Goal: Task Accomplishment & Management: Manage account settings

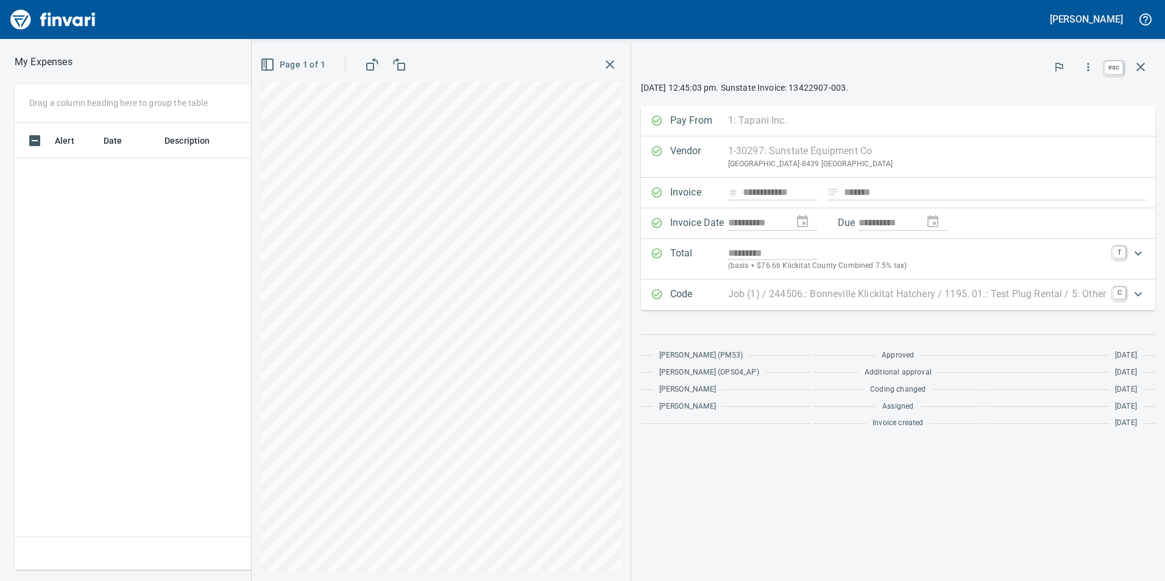
scroll to position [1, 1]
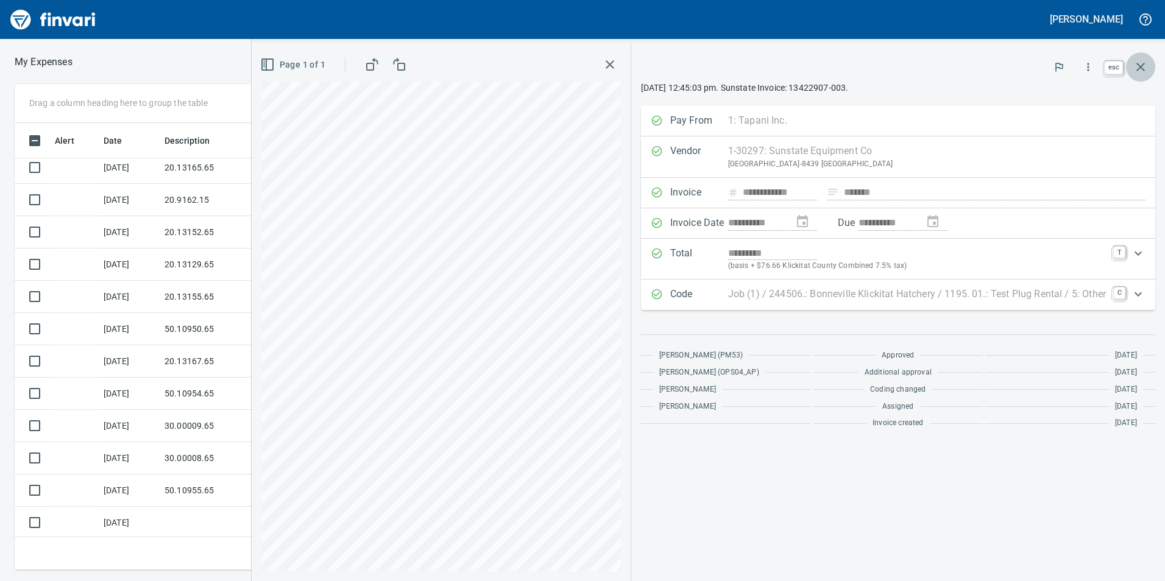
click at [1137, 64] on icon "button" at bounding box center [1141, 67] width 15 height 15
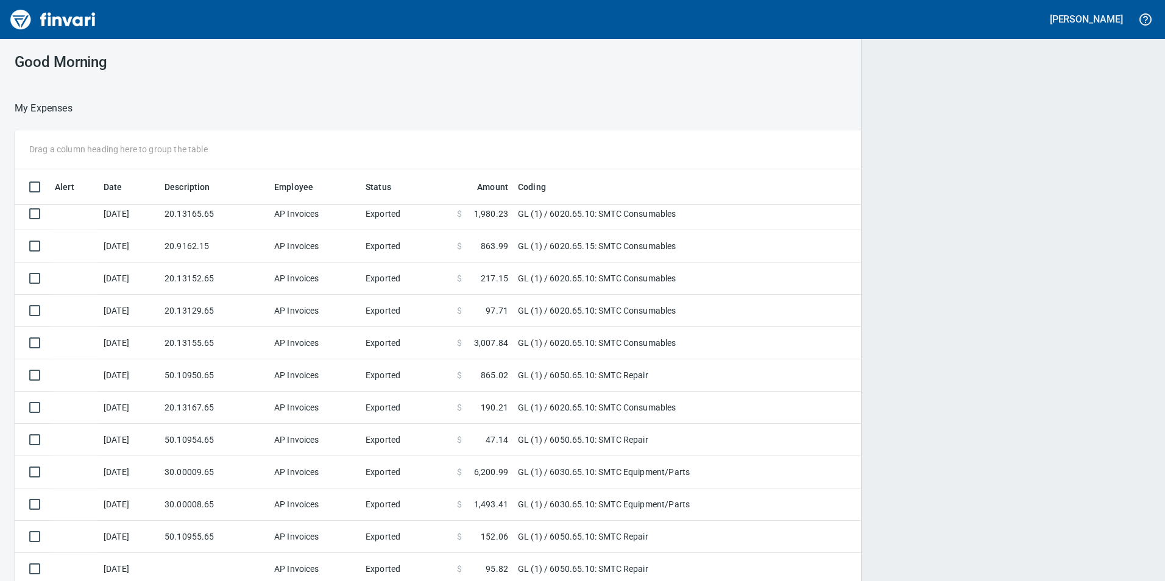
scroll to position [1, 1]
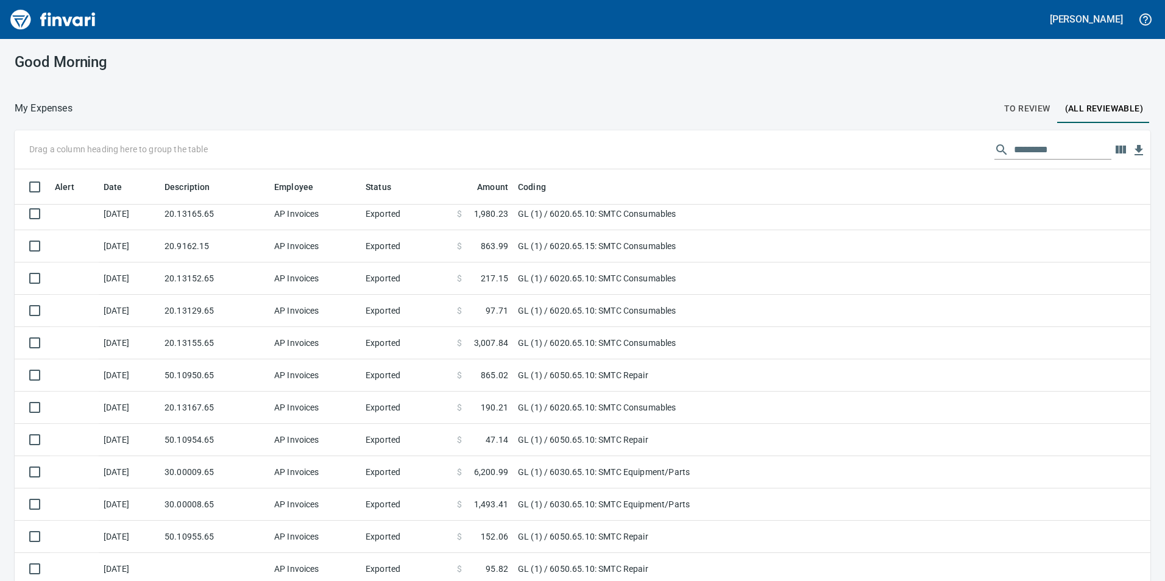
click at [1014, 111] on span "To Review" at bounding box center [1028, 108] width 46 height 15
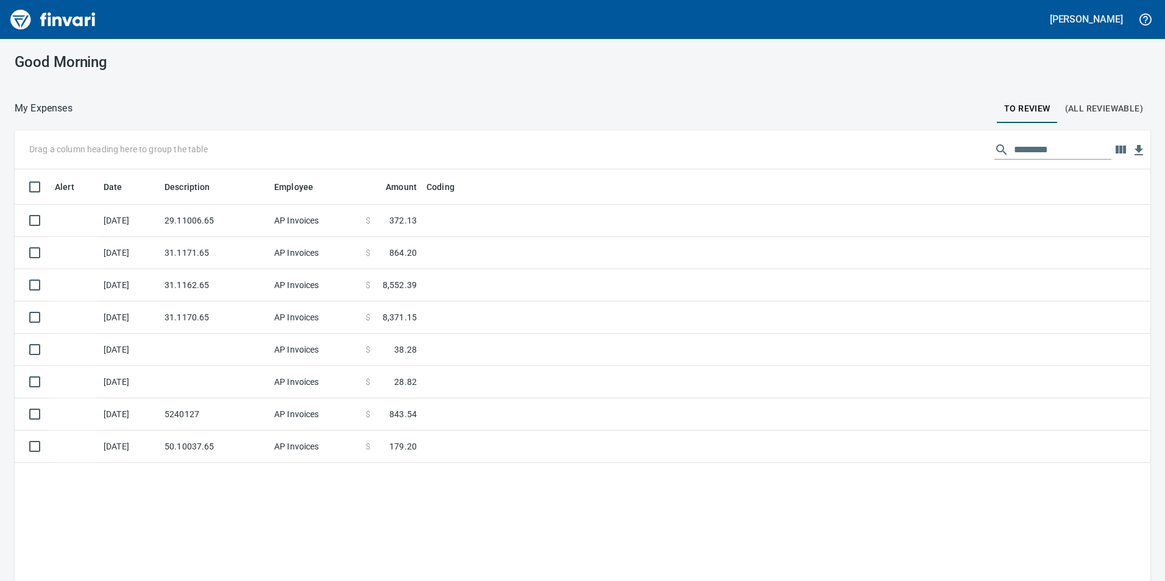
scroll to position [438, 1118]
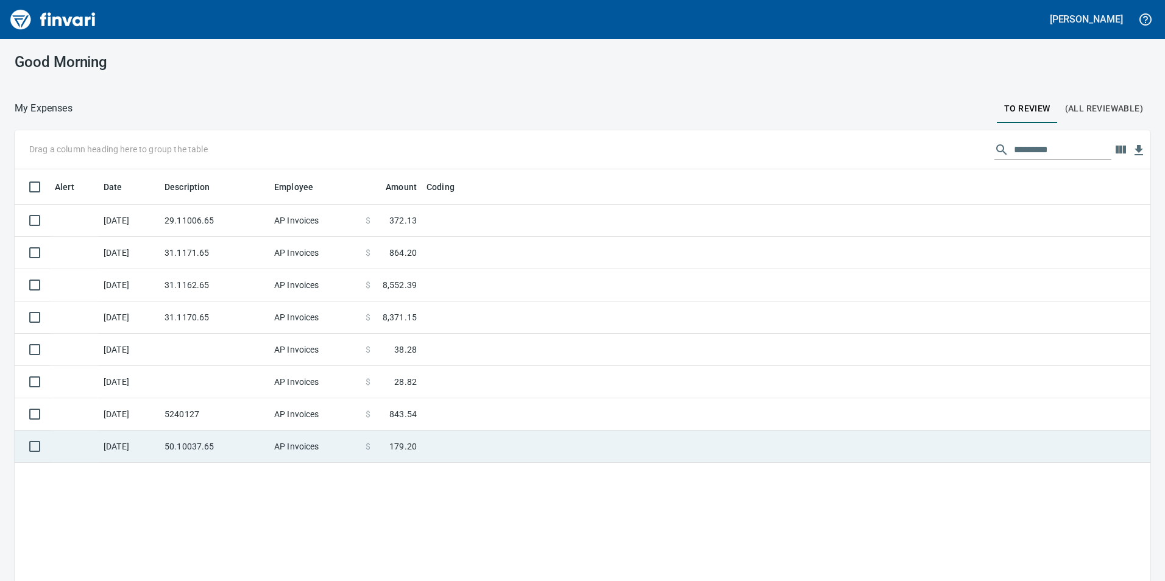
click at [210, 460] on td "50.10037.65" at bounding box center [215, 447] width 110 height 32
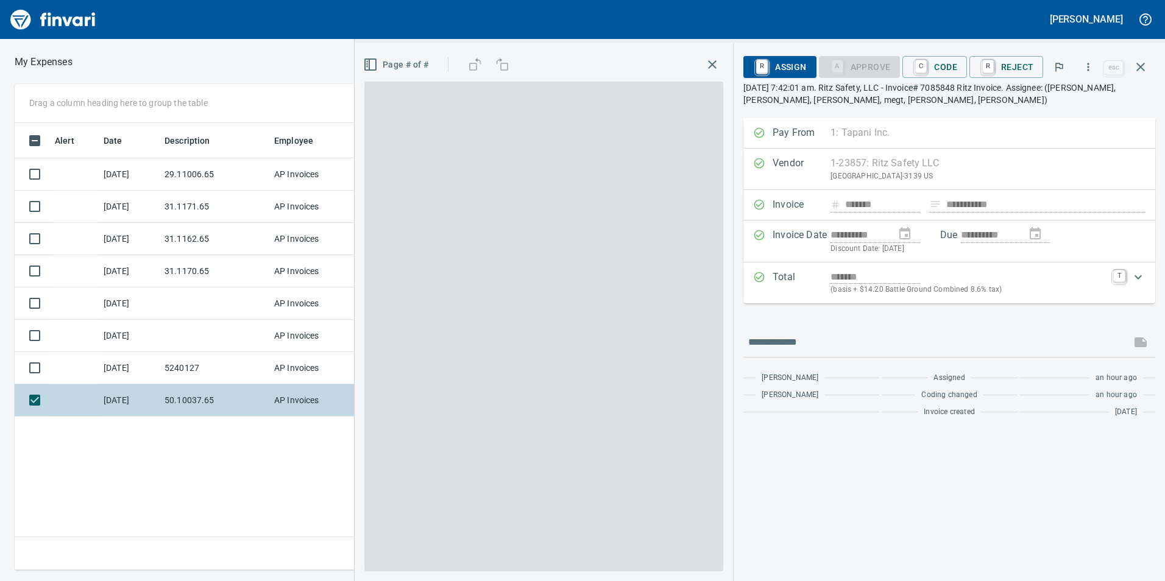
scroll to position [438, 822]
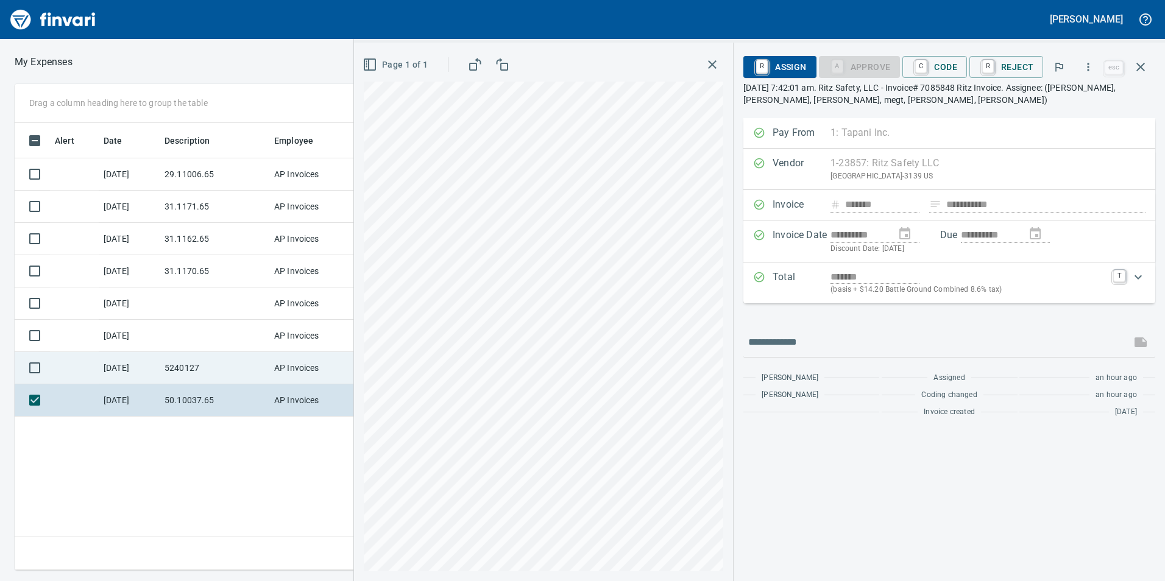
click at [154, 368] on td "[DATE]" at bounding box center [129, 368] width 61 height 32
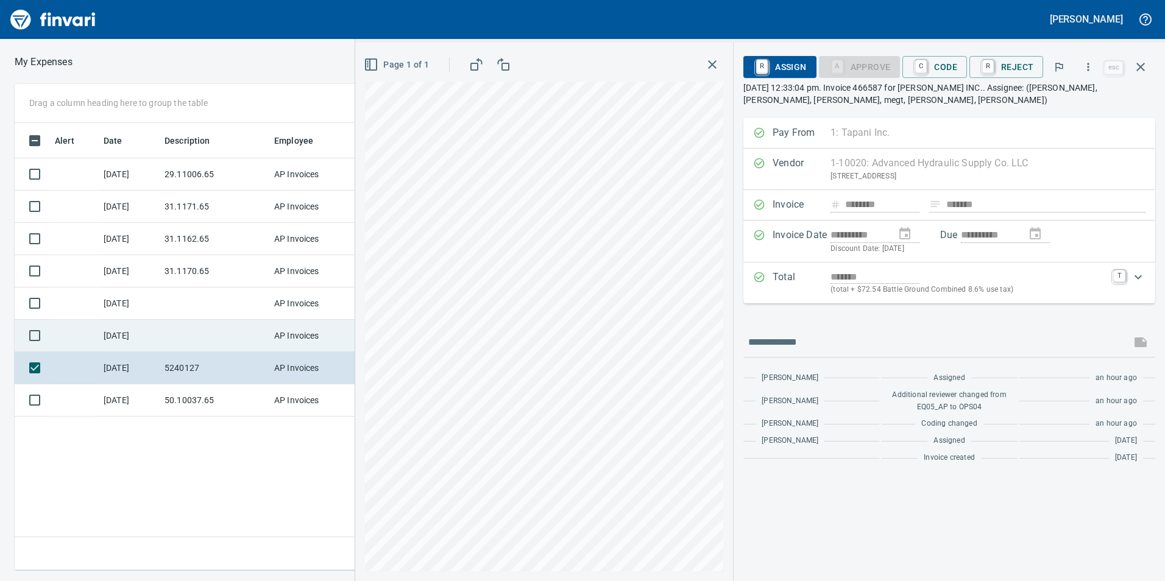
click at [182, 335] on td at bounding box center [215, 336] width 110 height 32
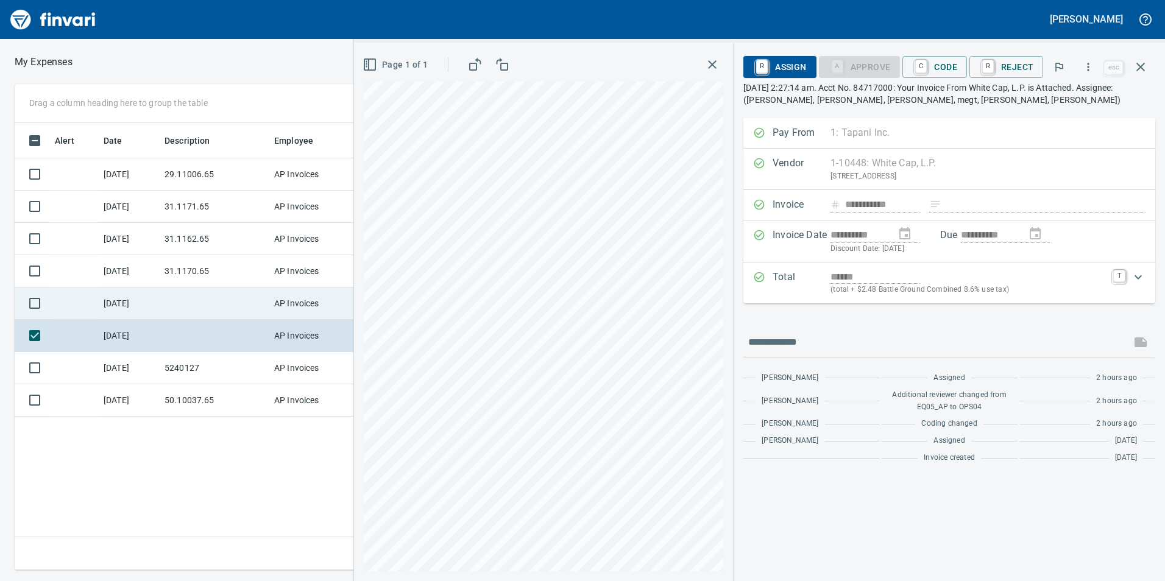
click at [196, 288] on td at bounding box center [215, 304] width 110 height 32
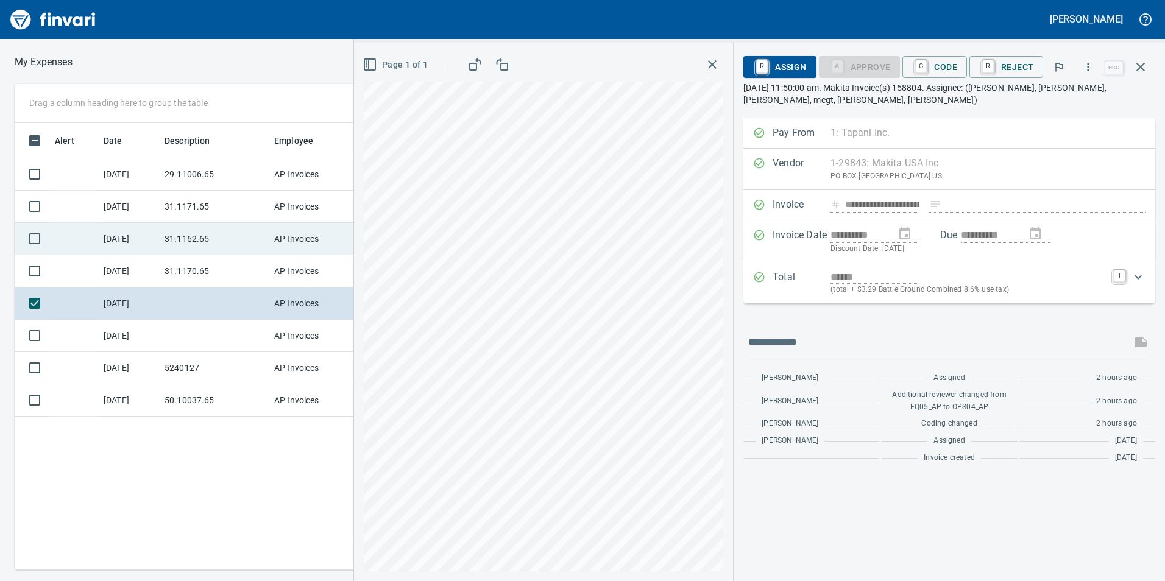
click at [184, 254] on td "31.1162.65" at bounding box center [215, 239] width 110 height 32
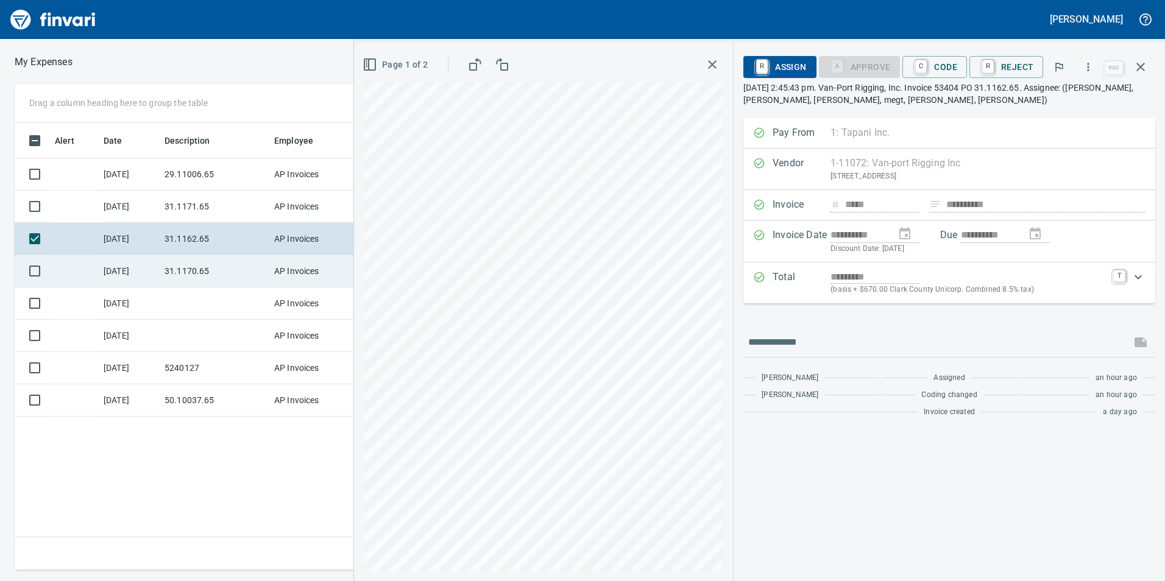
click at [181, 271] on td "31.1170.65" at bounding box center [215, 271] width 110 height 32
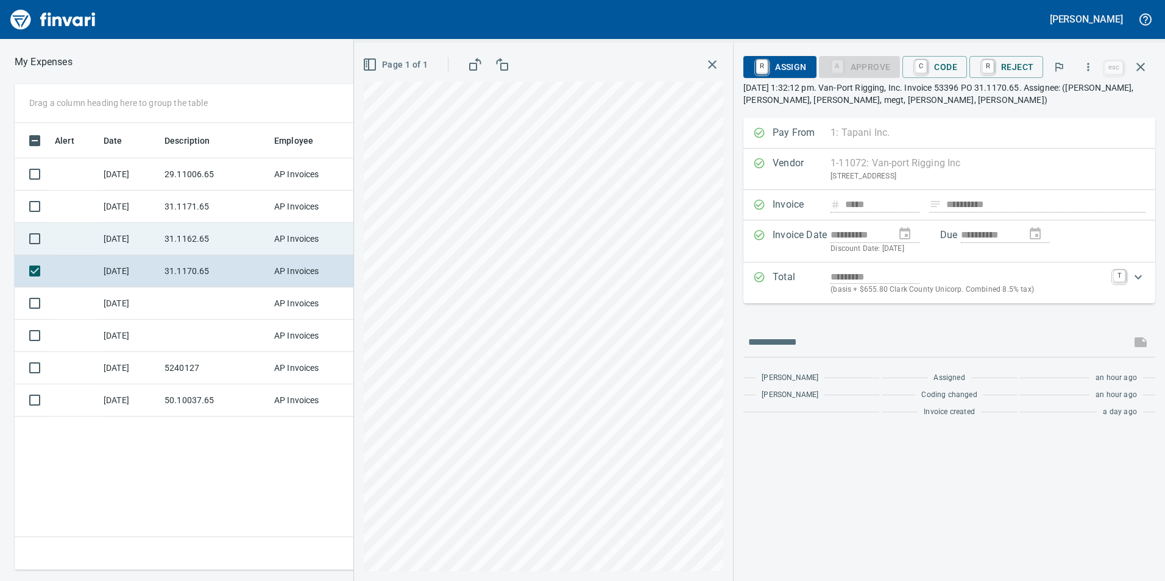
click at [195, 236] on td "31.1162.65" at bounding box center [215, 239] width 110 height 32
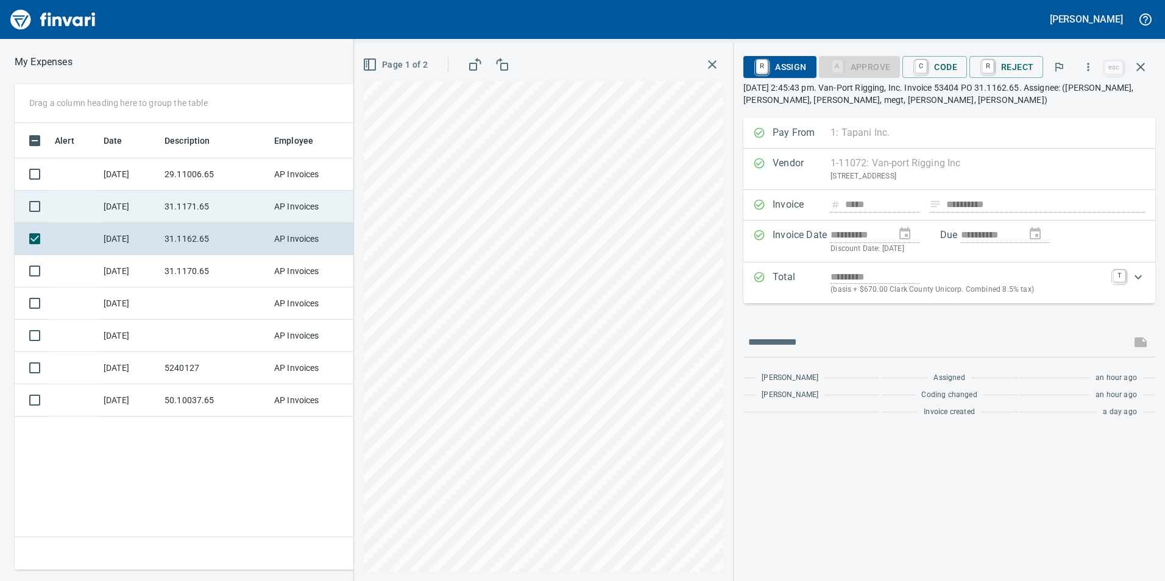
click at [197, 197] on td "31.1171.65" at bounding box center [215, 207] width 110 height 32
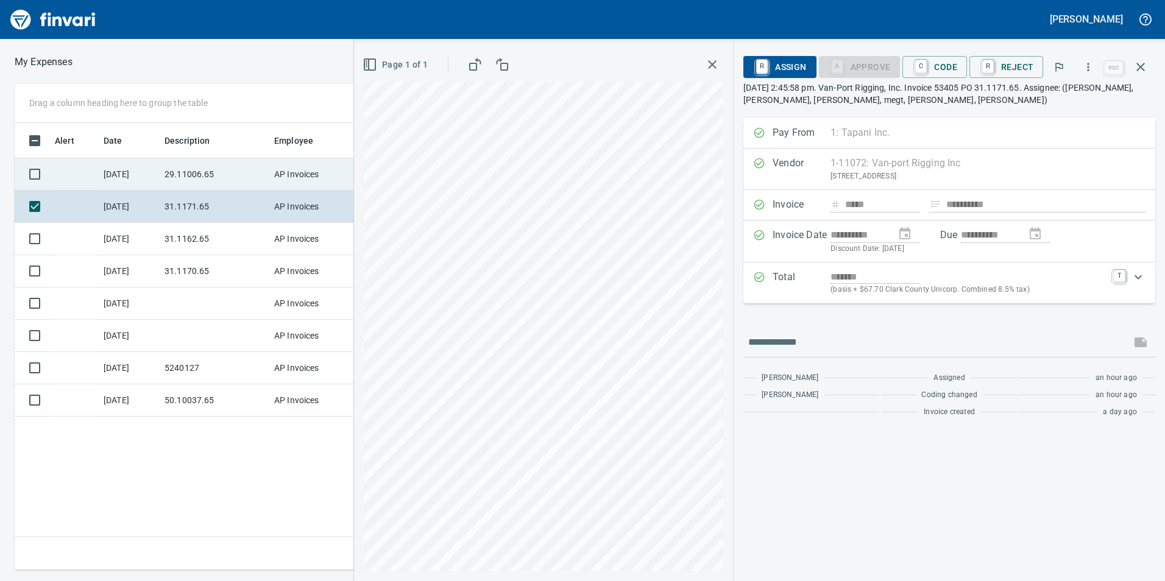
click at [207, 162] on td "29.11006.65" at bounding box center [215, 174] width 110 height 32
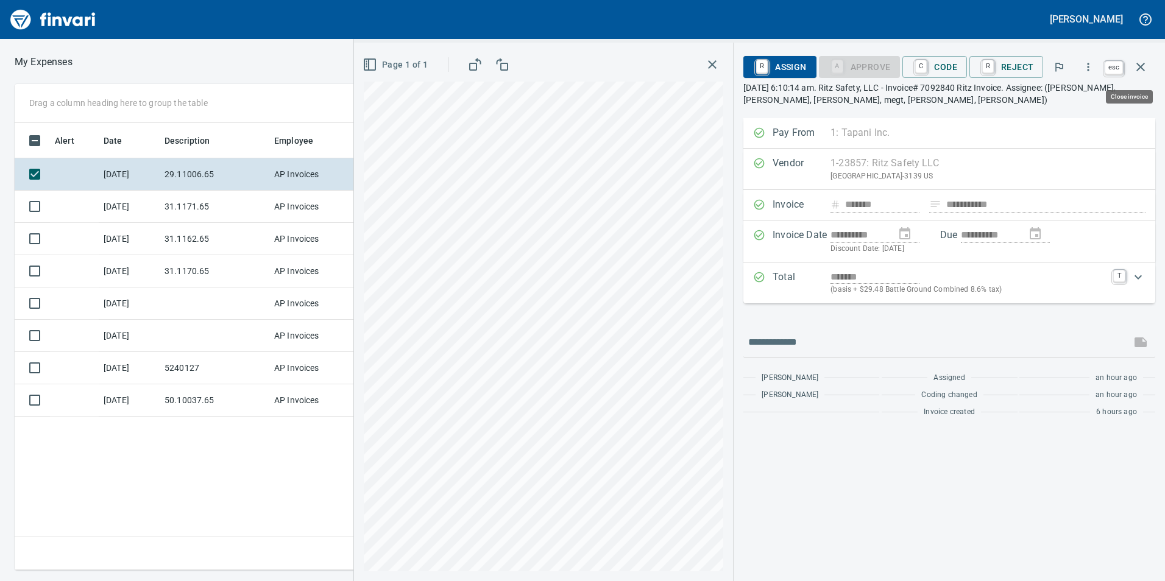
click at [1140, 67] on icon "button" at bounding box center [1141, 67] width 9 height 9
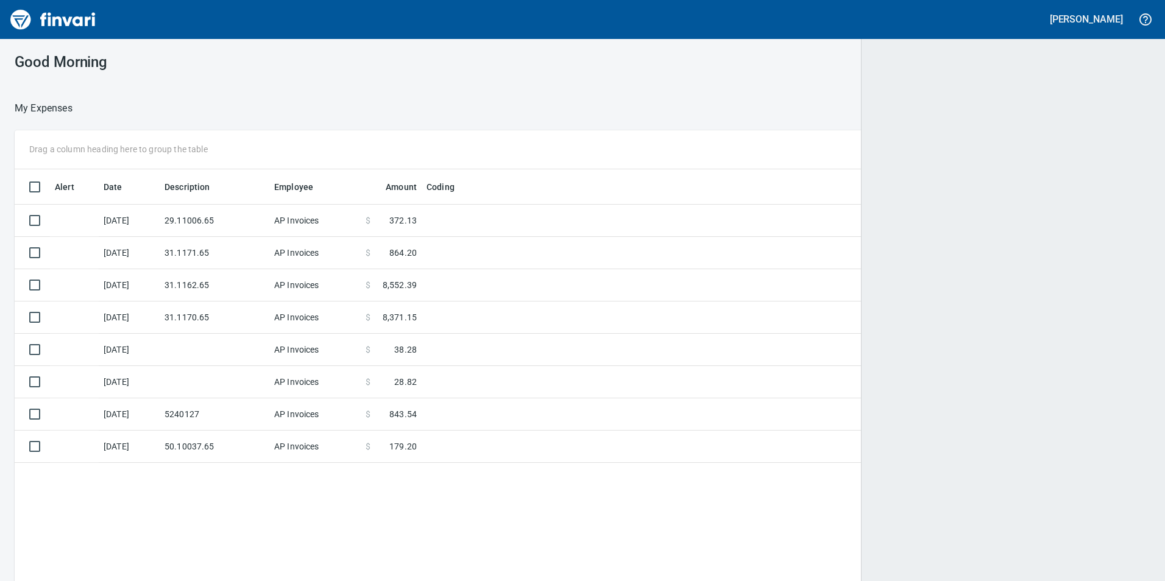
scroll to position [1, 1]
